Goal: Task Accomplishment & Management: Complete application form

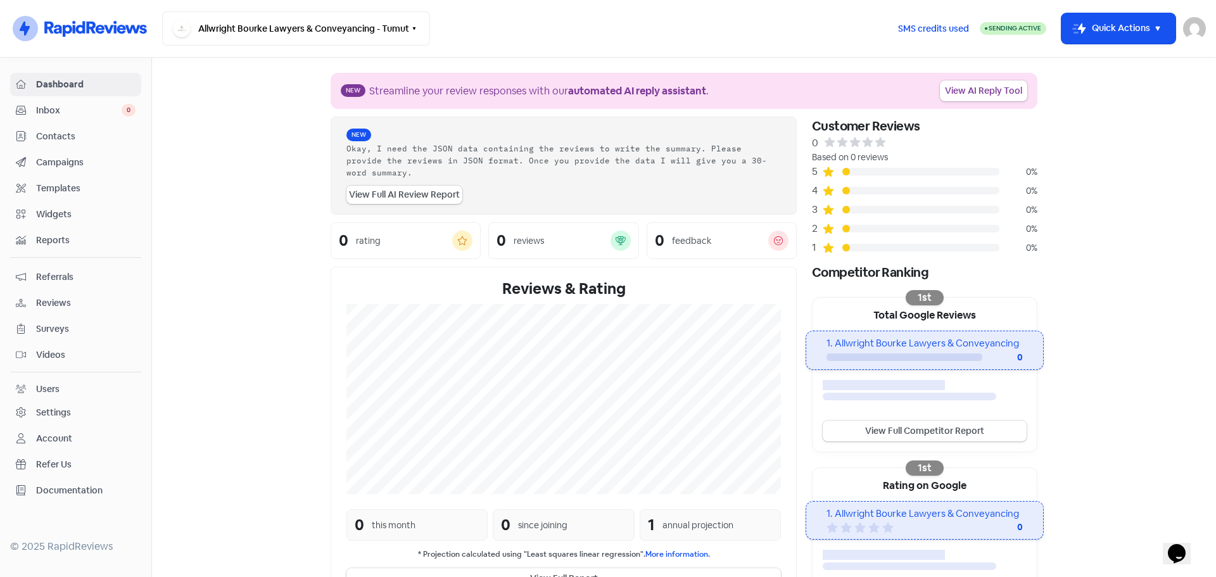
click at [606, 28] on button "Icon For Thunder-move Quick Actions" at bounding box center [1118, 28] width 114 height 30
click at [606, 59] on button "Add new contact" at bounding box center [1101, 60] width 148 height 25
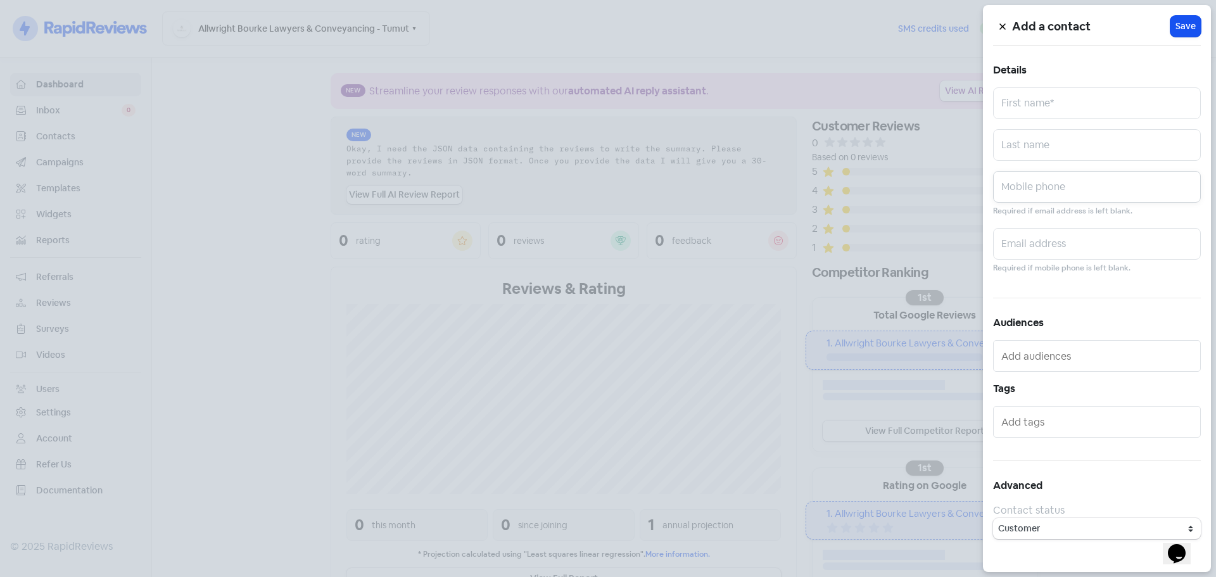
click at [606, 199] on input "text" at bounding box center [1097, 187] width 208 height 32
paste input "0458030871"
type input "0458030871"
click at [606, 142] on input "text" at bounding box center [1097, 145] width 208 height 32
paste input "[PERSON_NAME]"
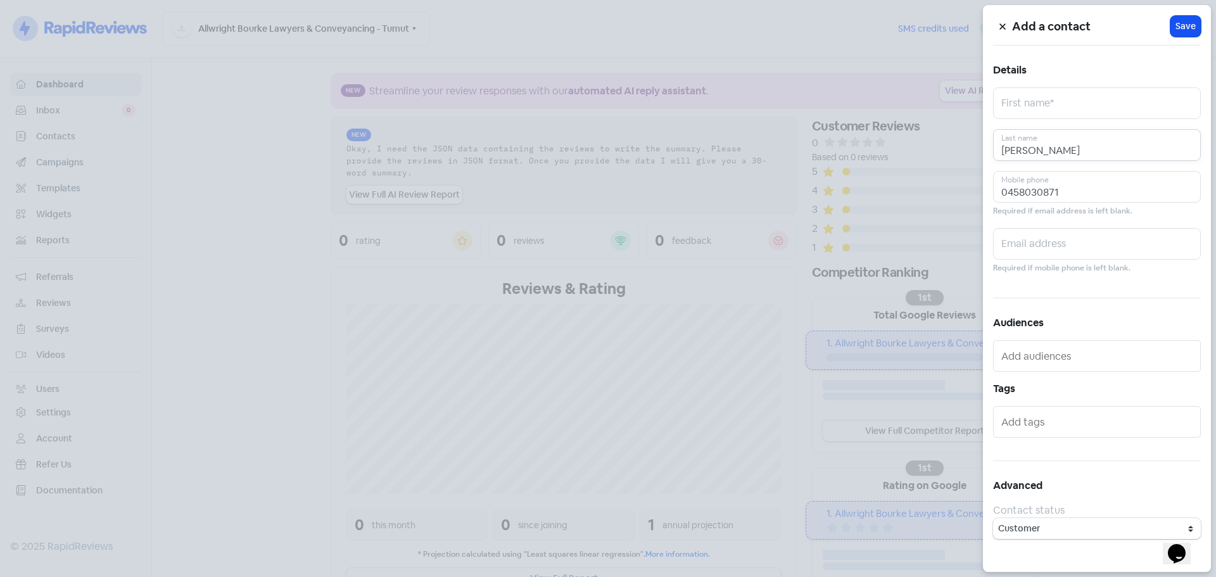
type input "[PERSON_NAME]"
click at [606, 118] on input "text" at bounding box center [1097, 103] width 208 height 32
paste input "[PERSON_NAME]"
type input "[PERSON_NAME]"
click at [606, 26] on button "Icon For Loading Save" at bounding box center [1185, 26] width 30 height 21
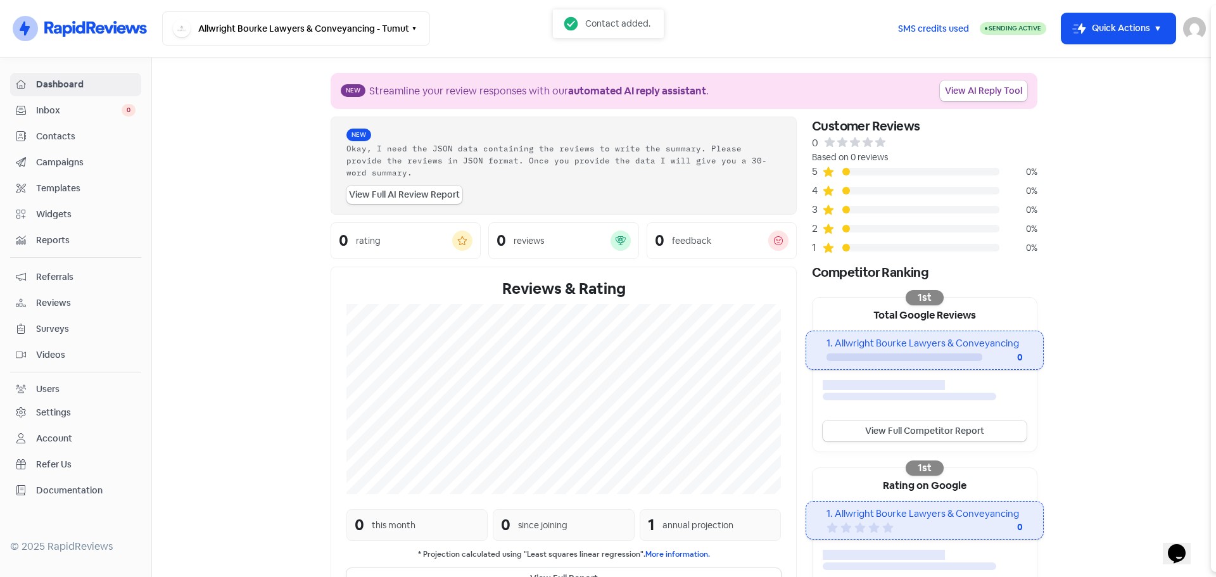
click at [606, 28] on div at bounding box center [608, 288] width 1216 height 577
click at [606, 22] on button "Icon For Thunder-move Quick Actions" at bounding box center [1118, 28] width 114 height 30
click at [606, 70] on button "Add new contact" at bounding box center [1101, 60] width 148 height 25
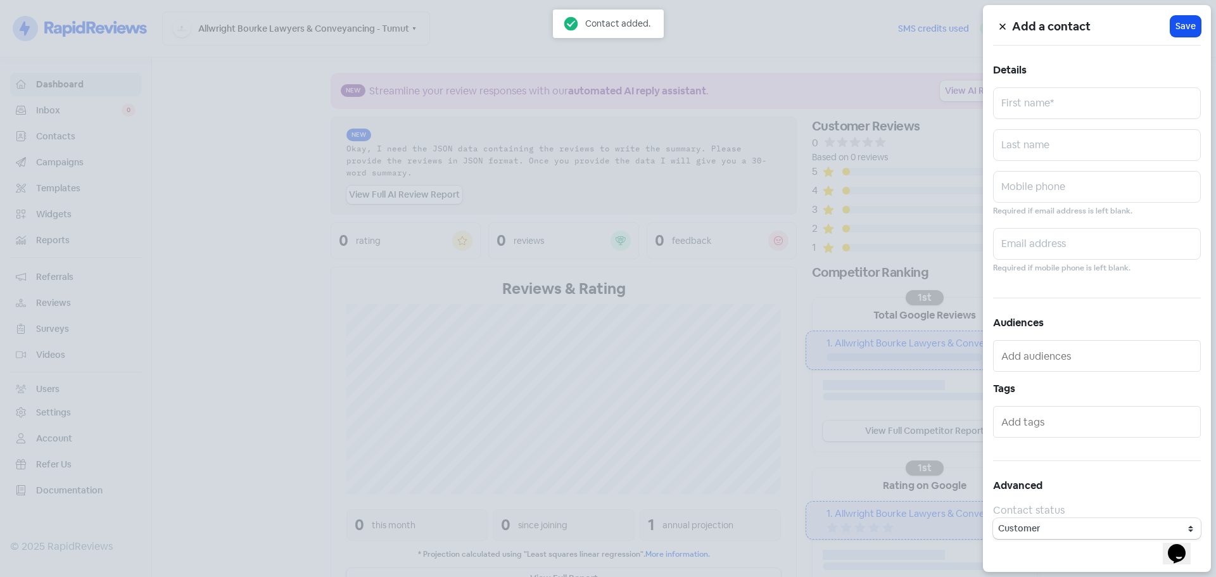
click at [606, 31] on button at bounding box center [1002, 26] width 19 height 22
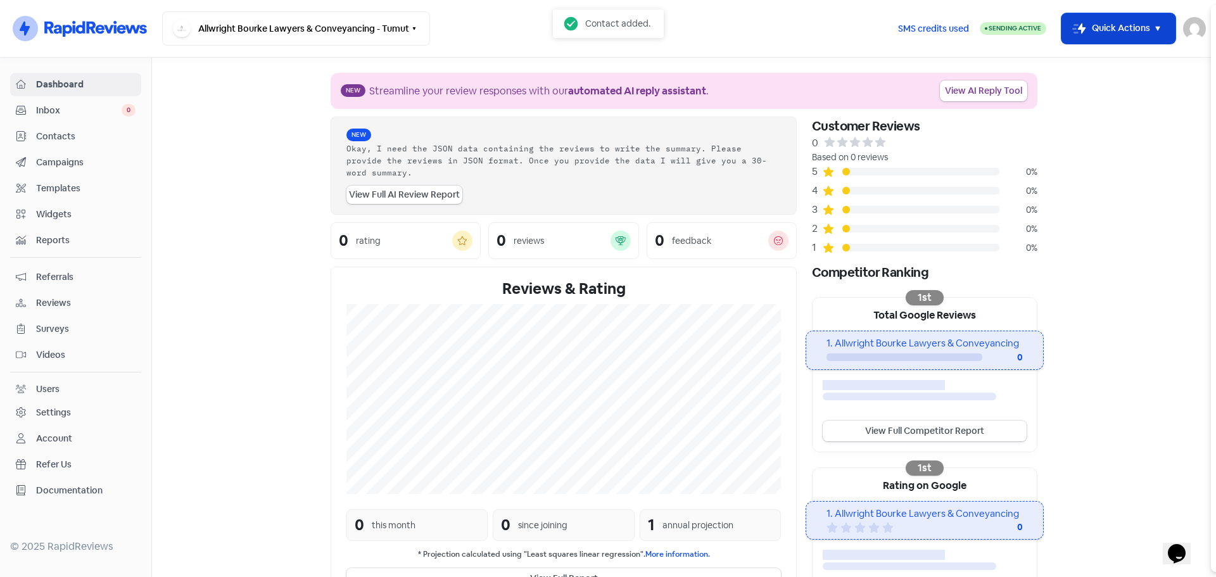
click at [606, 29] on button "Icon For Thunder-move Quick Actions" at bounding box center [1118, 28] width 114 height 30
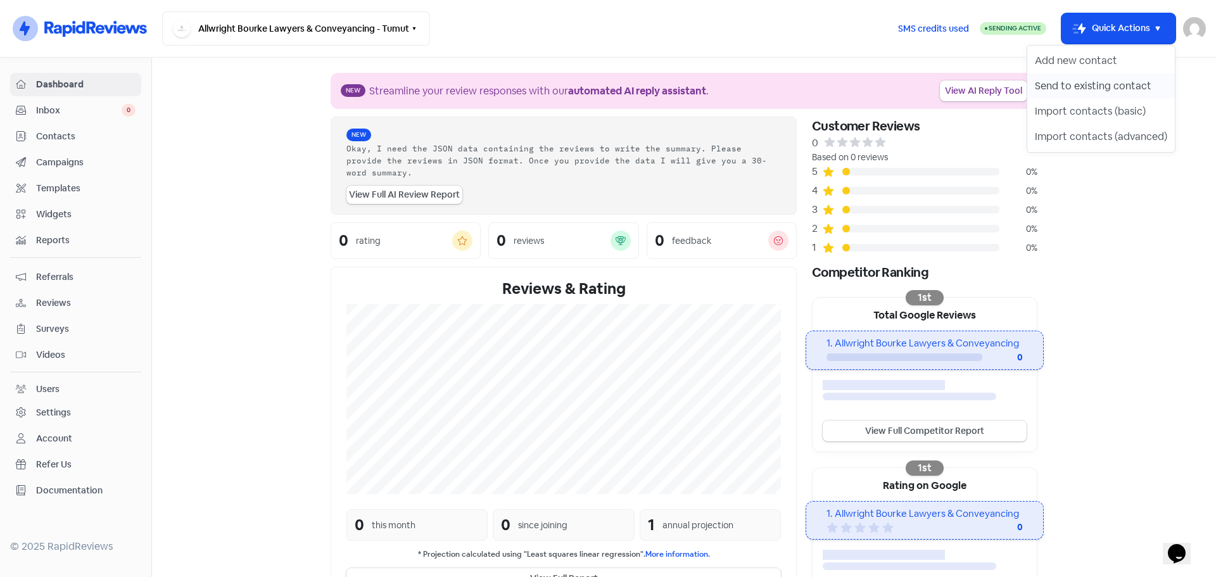
click at [606, 79] on button "Send to existing contact" at bounding box center [1101, 85] width 148 height 25
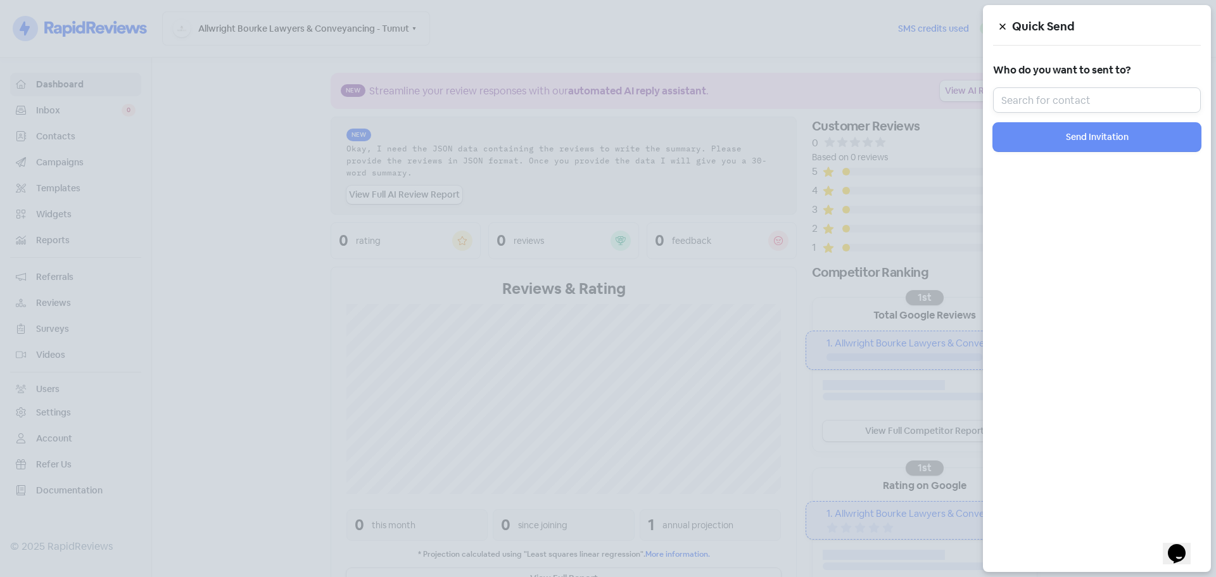
click at [606, 110] on input "text" at bounding box center [1097, 99] width 208 height 25
paste input "[PERSON_NAME]"
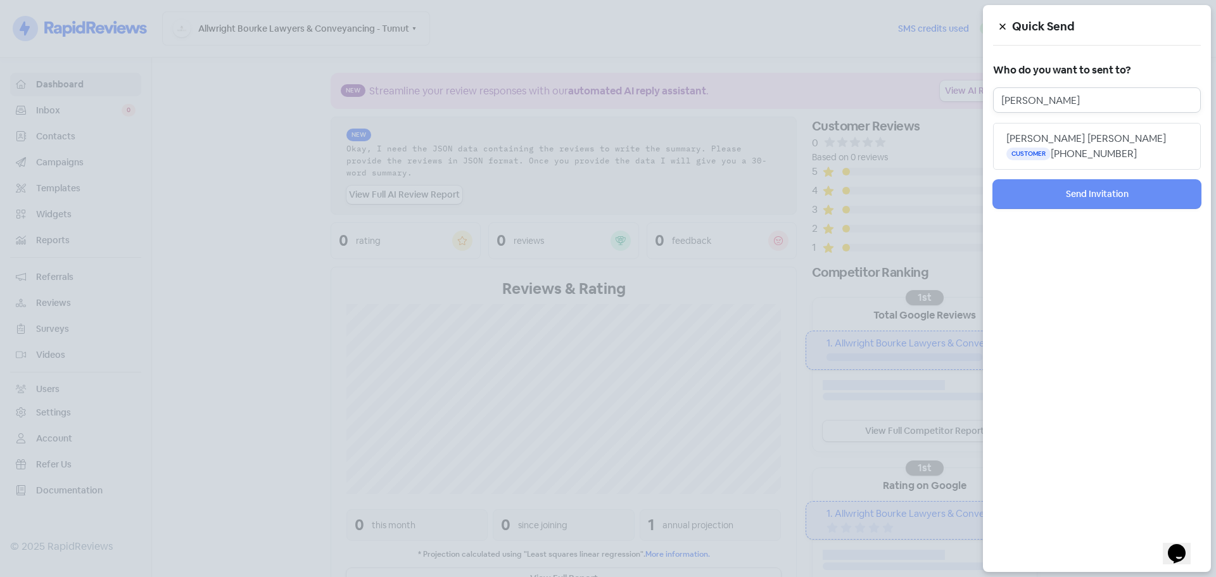
type input "[PERSON_NAME]"
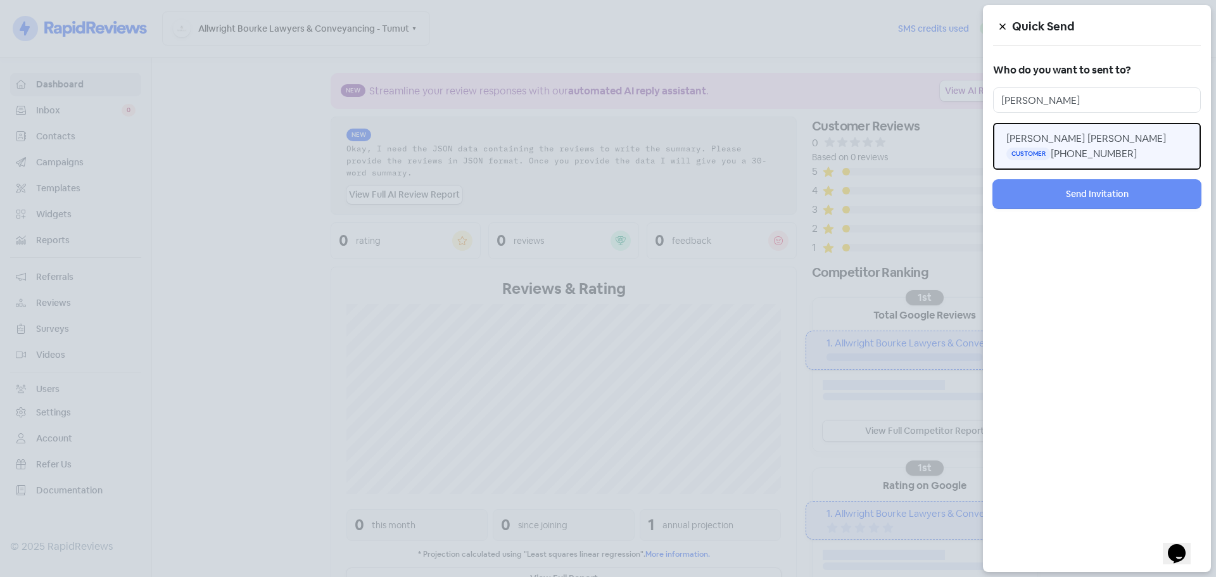
drag, startPoint x: 1094, startPoint y: 119, endPoint x: 1087, endPoint y: 137, distance: 19.6
click at [606, 137] on span "[PERSON_NAME] [PERSON_NAME]" at bounding box center [1086, 138] width 160 height 13
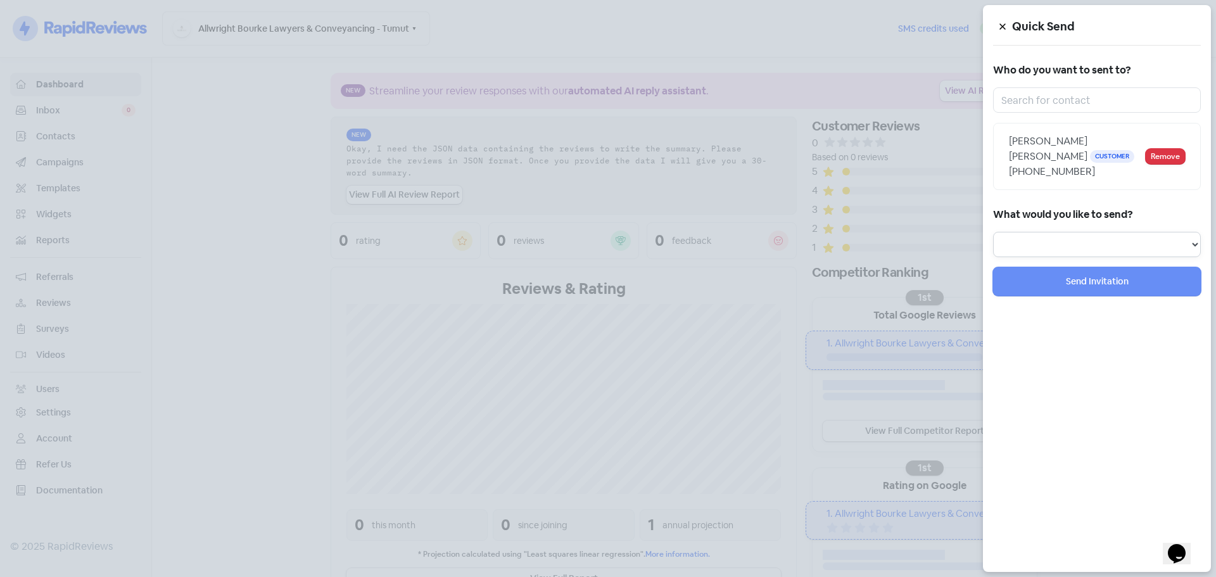
click at [606, 244] on select "Review Invitation Referral Invitation Survey Invitation Video Invitation" at bounding box center [1097, 244] width 208 height 25
select select "review"
click at [606, 232] on select "Review Invitation Referral Invitation Survey Invitation Video Invitation" at bounding box center [1097, 244] width 208 height 25
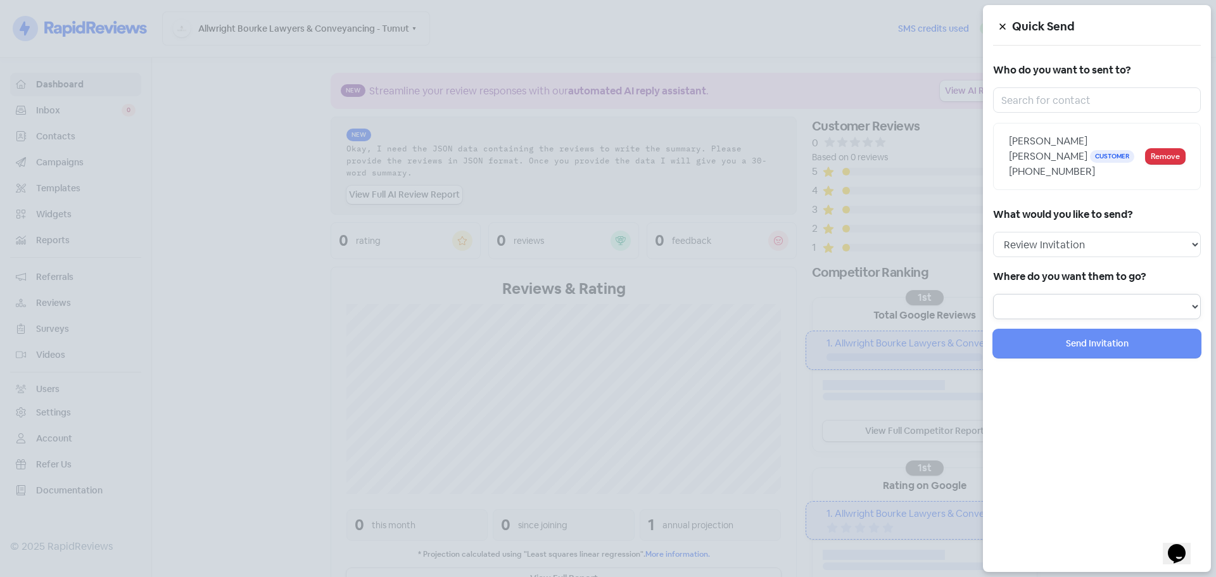
click at [606, 249] on select at bounding box center [1097, 306] width 208 height 25
select select "1002"
click at [606, 249] on select "Review form: Client review campaign - review form Review form: Professionals re…" at bounding box center [1097, 306] width 208 height 25
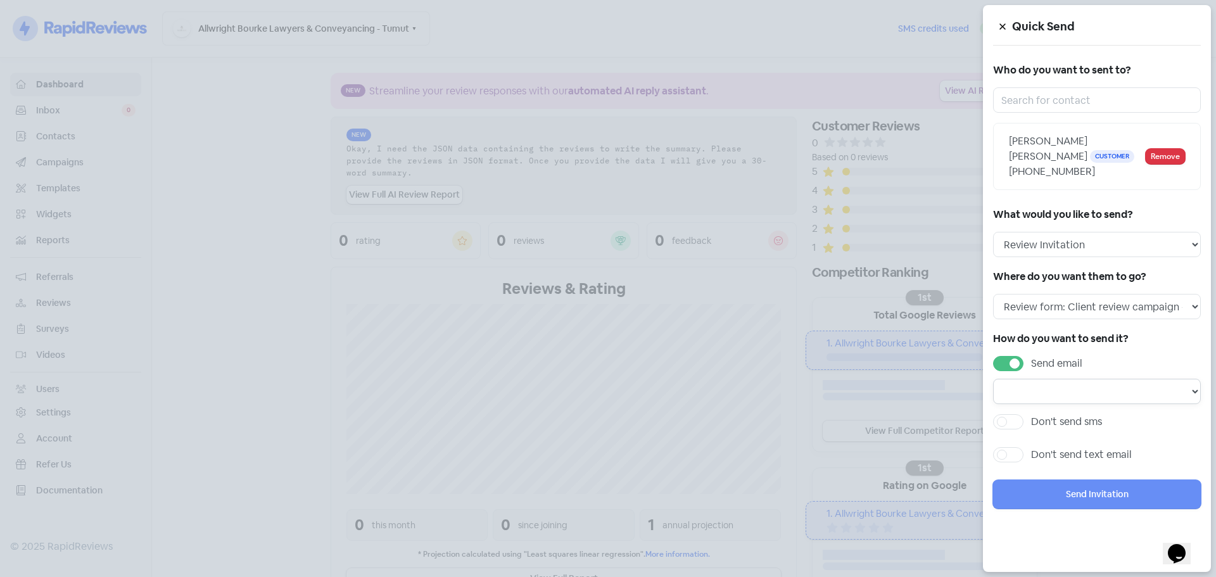
drag, startPoint x: 1052, startPoint y: 385, endPoint x: 1069, endPoint y: 413, distance: 32.9
click at [606, 249] on select at bounding box center [1097, 391] width 208 height 25
click at [606, 249] on label "Send email" at bounding box center [1056, 363] width 51 height 15
click at [606, 249] on input "Send email" at bounding box center [1035, 360] width 8 height 8
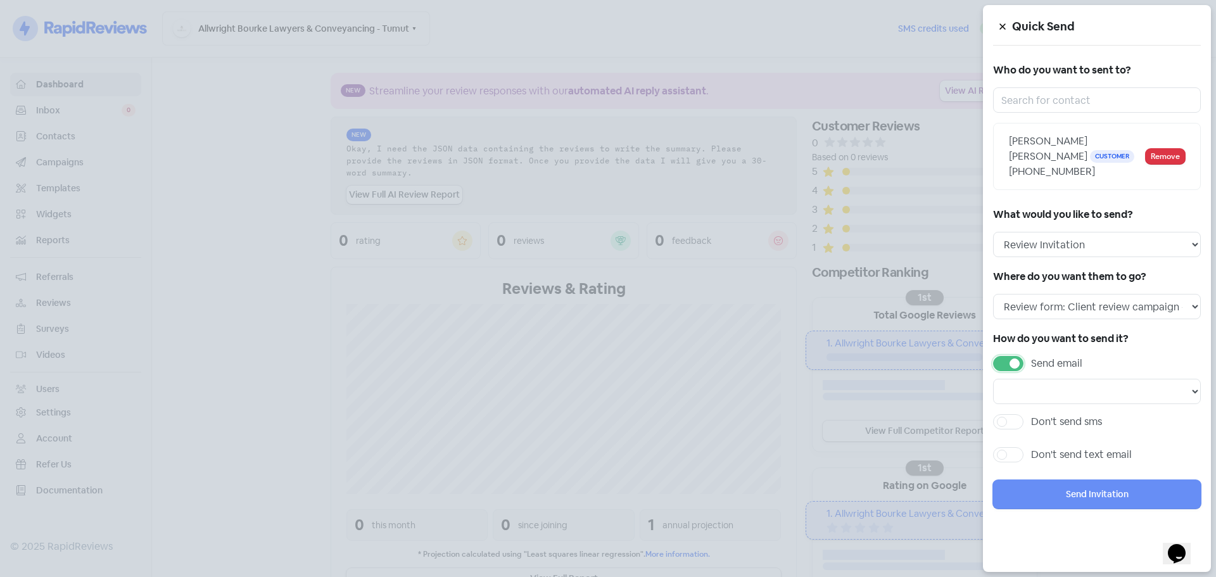
checkbox input "false"
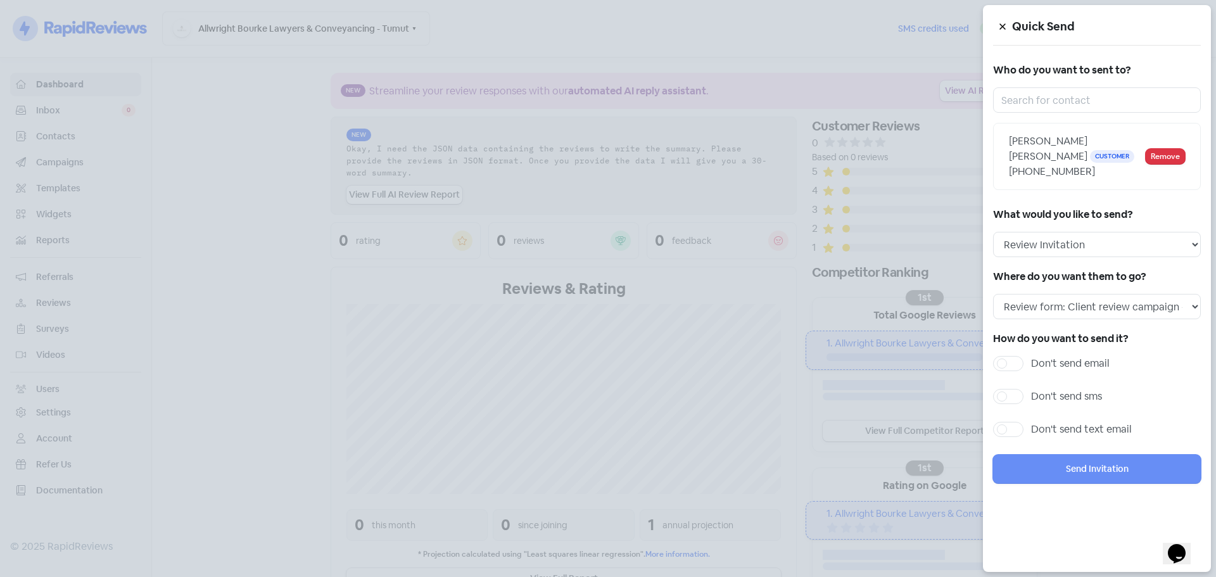
click at [606, 249] on label "Don't send sms" at bounding box center [1066, 396] width 71 height 15
click at [606, 249] on input "Don't send sms" at bounding box center [1035, 393] width 8 height 8
checkbox input "true"
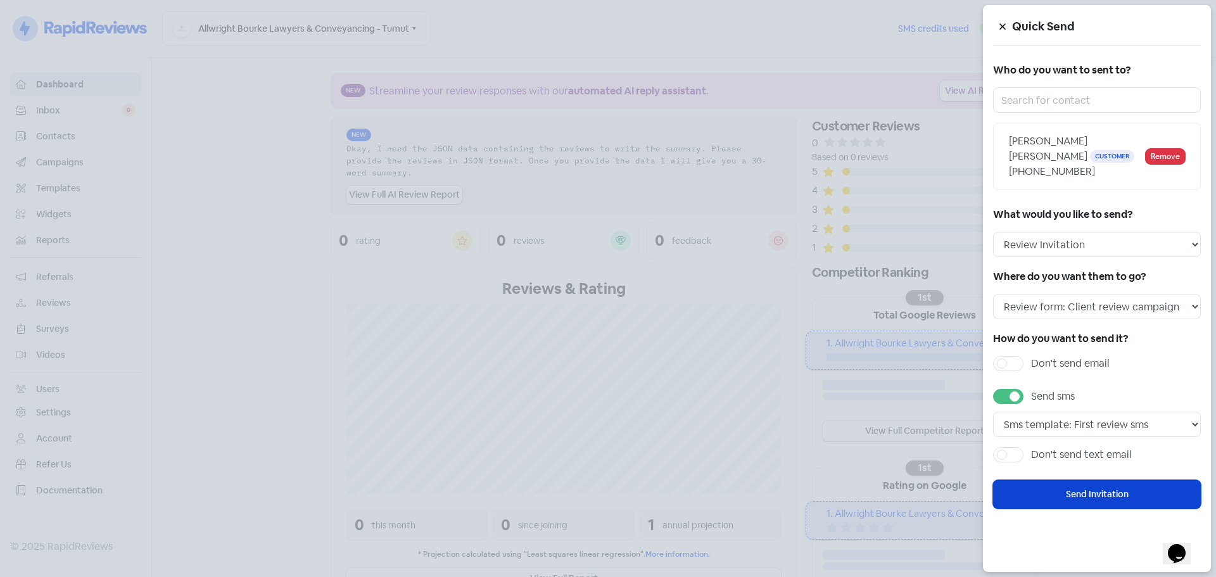
click at [606, 249] on button "Send Invitation" at bounding box center [1097, 494] width 208 height 28
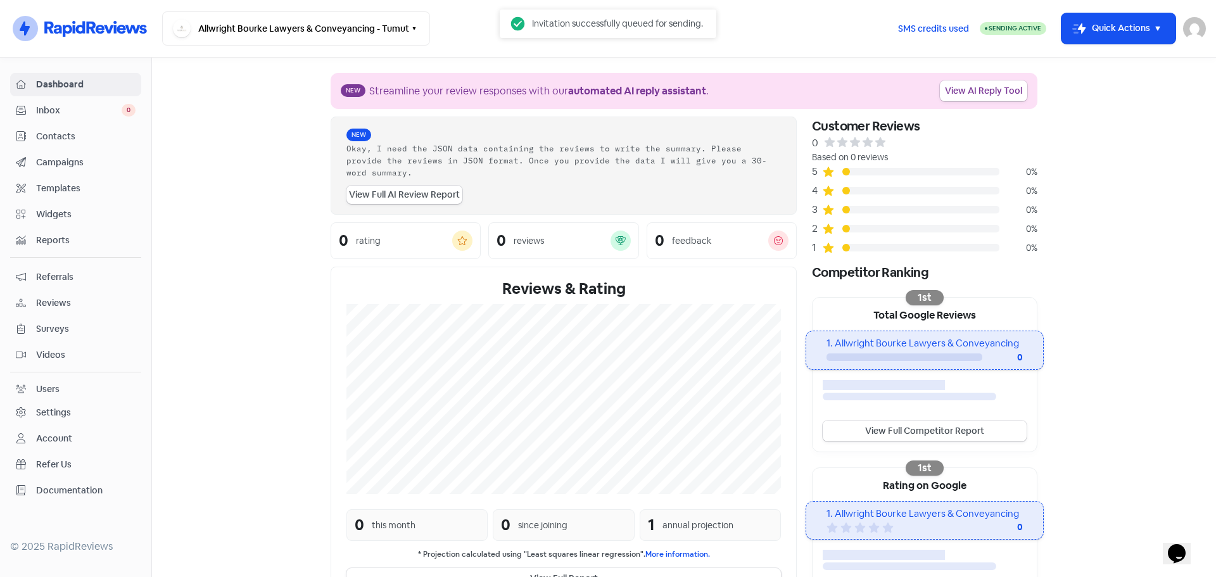
click at [606, 179] on section "New Streamline your review responses with our automated AI reply assistant . Vi…" at bounding box center [684, 364] width 1064 height 612
